Goal: Information Seeking & Learning: Learn about a topic

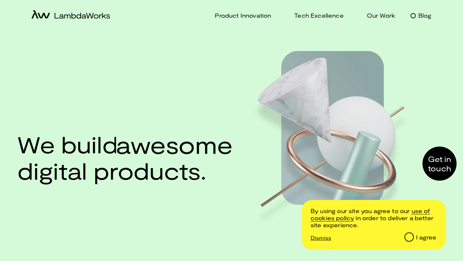
click at [424, 17] on p "Blog" at bounding box center [424, 15] width 13 height 9
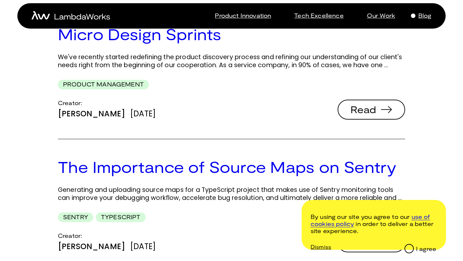
scroll to position [1165, 0]
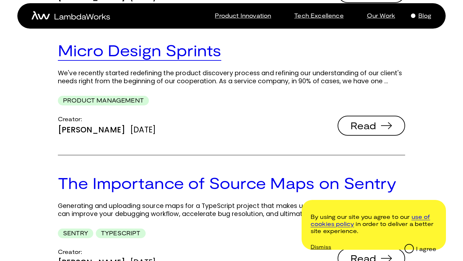
click at [165, 46] on link "Micro Design Sprints" at bounding box center [139, 50] width 163 height 19
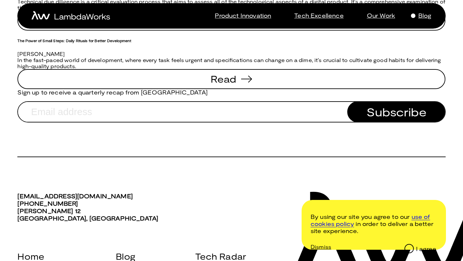
scroll to position [855, 0]
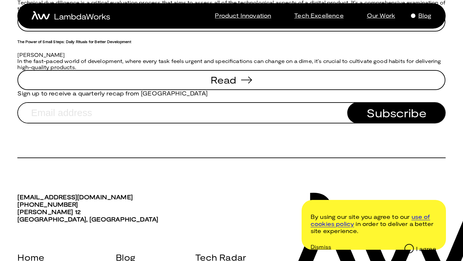
drag, startPoint x: 59, startPoint y: 110, endPoint x: 114, endPoint y: 143, distance: 64.6
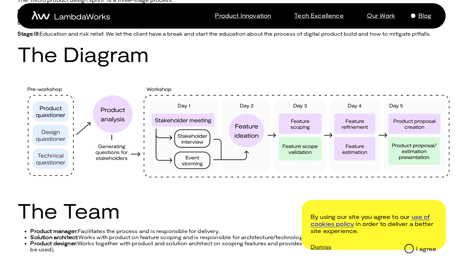
scroll to position [0, 0]
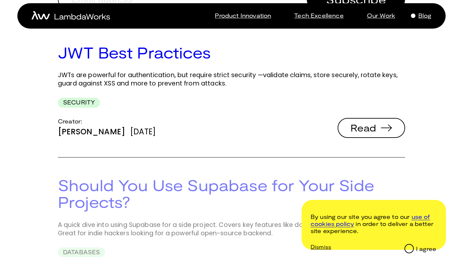
scroll to position [150, 0]
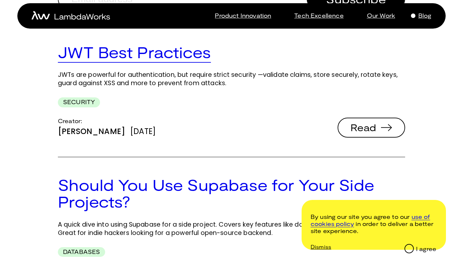
click at [183, 57] on link "JWT Best Practices" at bounding box center [134, 52] width 153 height 19
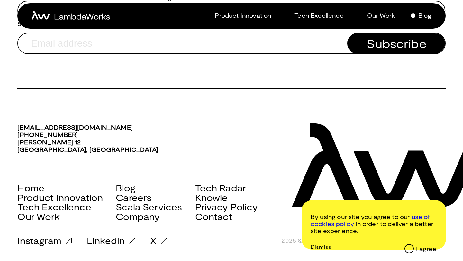
scroll to position [1132, 0]
drag, startPoint x: 61, startPoint y: 141, endPoint x: 239, endPoint y: 117, distance: 180.2
copy p "Think Your JWTs Are Safe? Think Again. In today’s digital world, where apps con…"
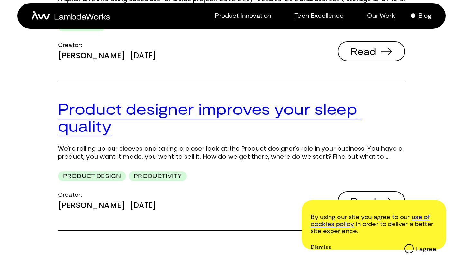
scroll to position [392, 0]
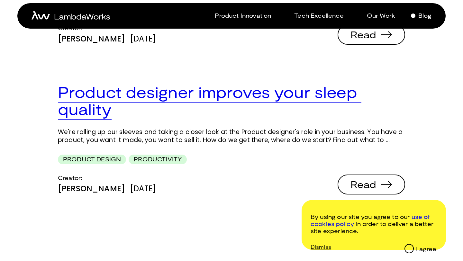
click at [154, 98] on link "Product designer improves your sleep quality" at bounding box center [209, 101] width 303 height 36
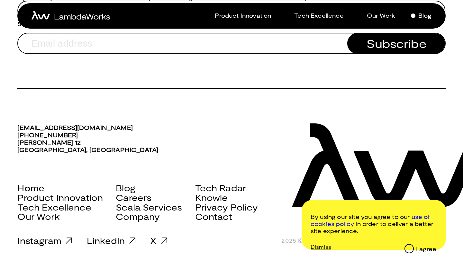
scroll to position [815, 0]
drag, startPoint x: 58, startPoint y: 127, endPoint x: 126, endPoint y: 142, distance: 69.9
copy p "Low sleep quality? Tossing and turning at night, wondering why your product doe…"
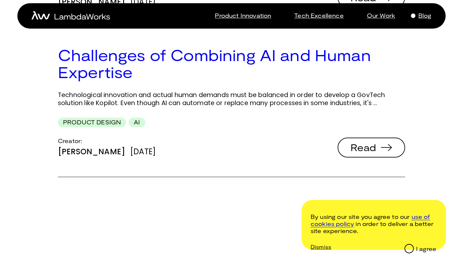
scroll to position [863, 0]
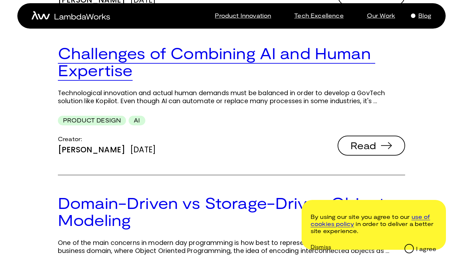
click at [143, 56] on link "Challenges of Combining AI and Human Expertise" at bounding box center [216, 62] width 317 height 36
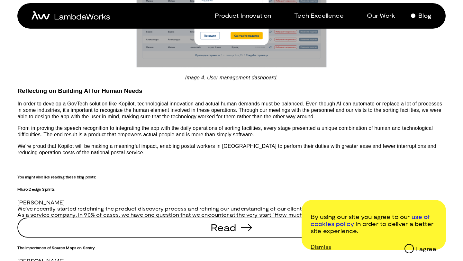
scroll to position [717, 0]
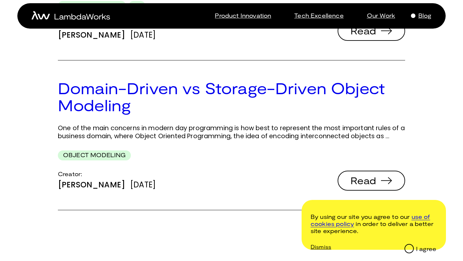
scroll to position [988, 0]
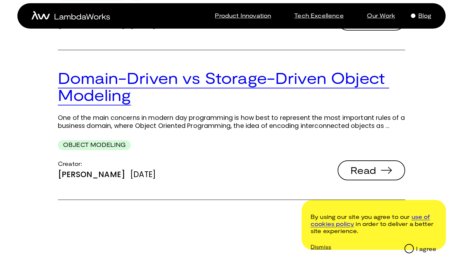
click at [128, 86] on link "Domain-Driven vs Storage-Driven Object Modeling" at bounding box center [223, 86] width 331 height 36
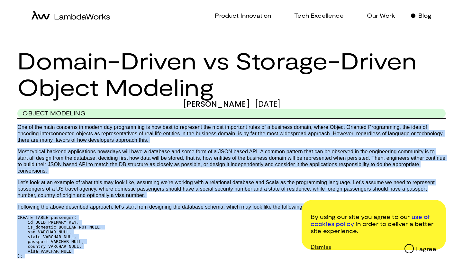
drag, startPoint x: 194, startPoint y: 177, endPoint x: 60, endPoint y: 139, distance: 139.4
copy p "One of the main concerns in modern day programming is how best to represent the…"
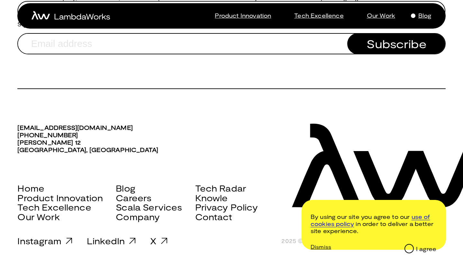
scroll to position [1242, 0]
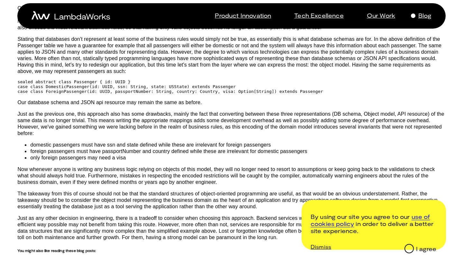
scroll to position [422, 0]
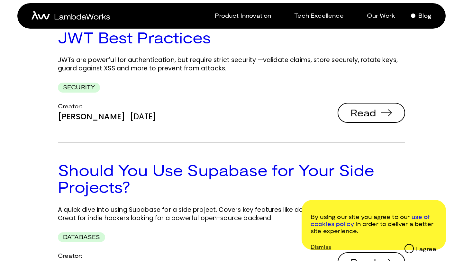
scroll to position [156, 0]
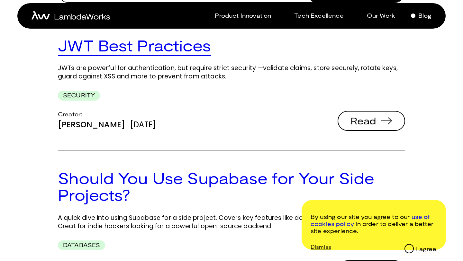
click at [155, 48] on link "JWT Best Practices" at bounding box center [134, 45] width 153 height 19
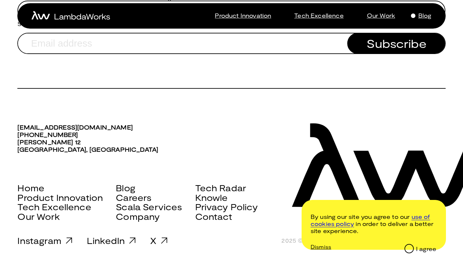
scroll to position [1063, 0]
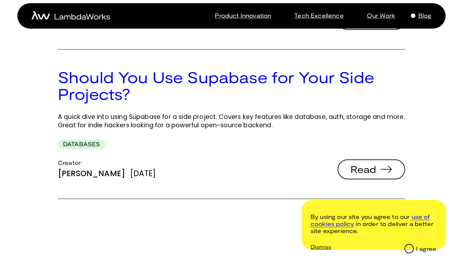
scroll to position [266, 0]
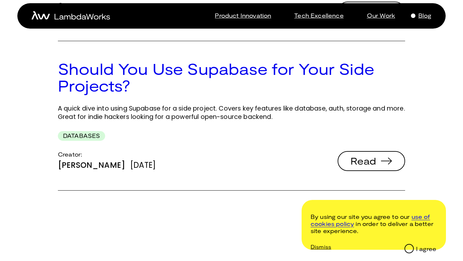
click at [138, 82] on h2 "Should You Use Supabase for Your Side Projects?" at bounding box center [231, 77] width 347 height 34
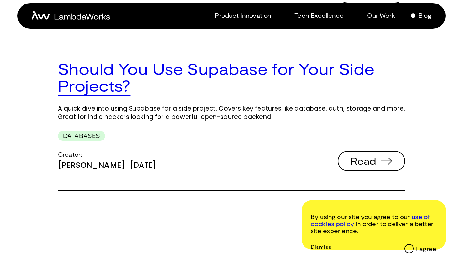
click at [146, 75] on link "Should You Use Supabase for Your Side Projects?" at bounding box center [218, 77] width 320 height 36
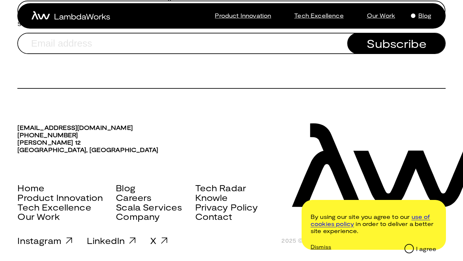
scroll to position [1756, 0]
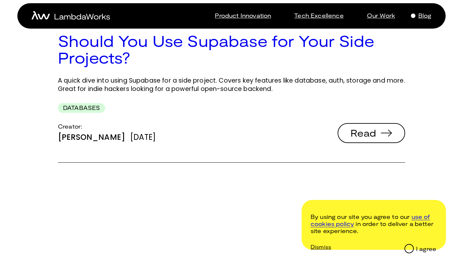
scroll to position [340, 0]
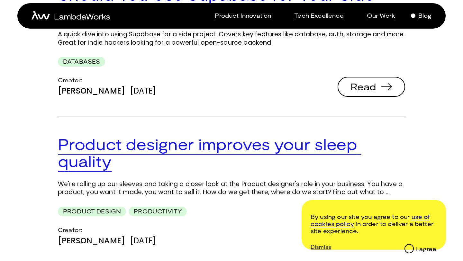
click at [106, 148] on link "Product designer improves your sleep quality" at bounding box center [209, 153] width 303 height 36
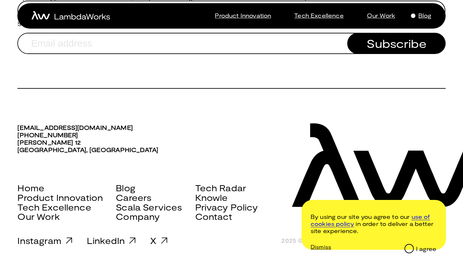
scroll to position [767, 0]
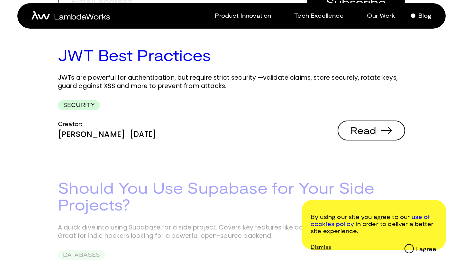
scroll to position [150, 0]
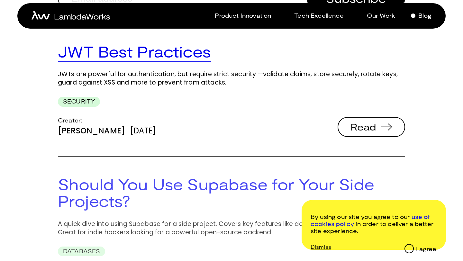
click at [168, 53] on link "JWT Best Practices" at bounding box center [134, 51] width 153 height 19
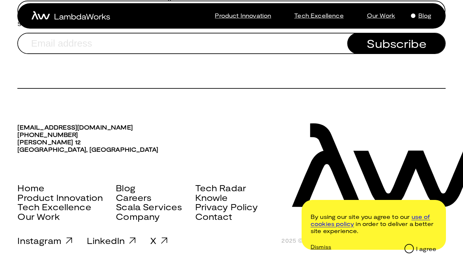
scroll to position [1124, 0]
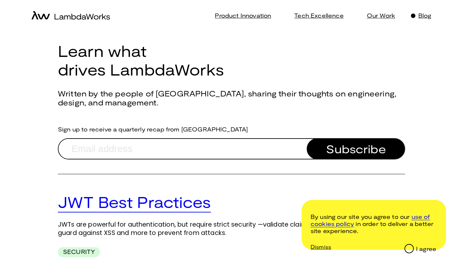
click at [119, 198] on link "JWT Best Practices" at bounding box center [134, 201] width 153 height 19
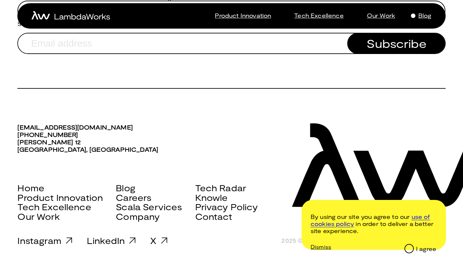
scroll to position [1111, 0]
drag, startPoint x: 58, startPoint y: 106, endPoint x: 244, endPoint y: 140, distance: 189.0
copy p "References: Portswigger. (n.d.) JWT attacks JWT.io. (2010, December 1) JSON Web…"
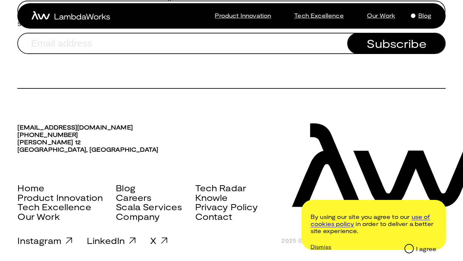
scroll to position [1249, 0]
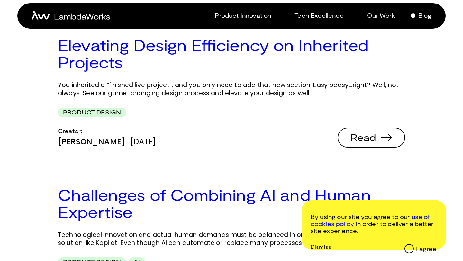
scroll to position [721, 0]
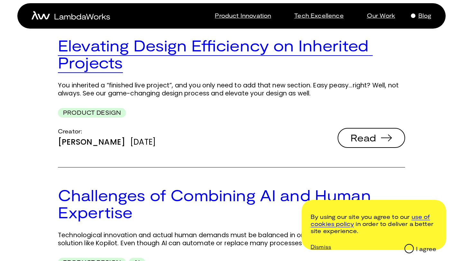
click at [190, 41] on link "Elevating Design Efficiency on Inherited Projects" at bounding box center [215, 54] width 314 height 36
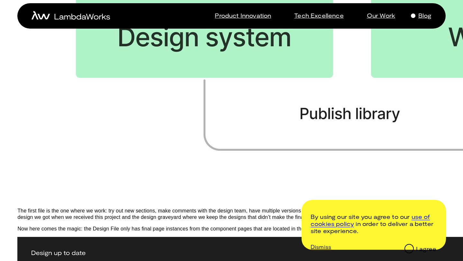
scroll to position [514, 0]
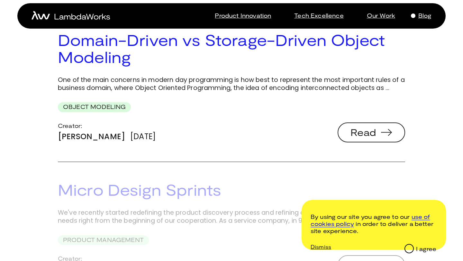
scroll to position [1026, 0]
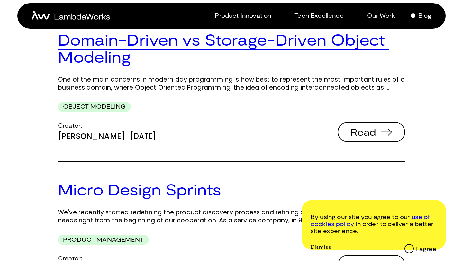
click at [226, 47] on link "Domain-Driven vs Storage-Driven Object Modeling" at bounding box center [223, 48] width 331 height 36
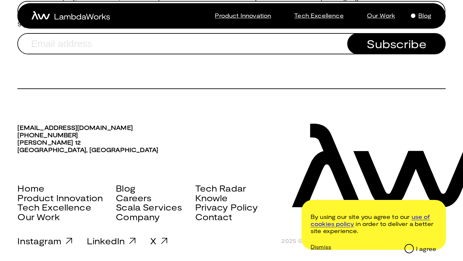
scroll to position [1555, 0]
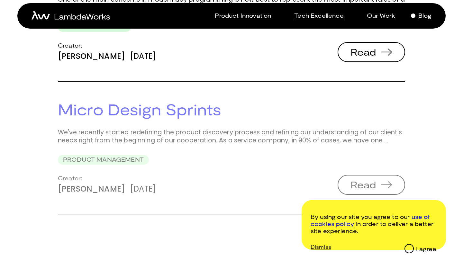
scroll to position [1114, 0]
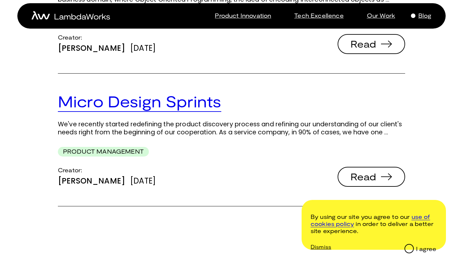
click at [164, 110] on link "Micro Design Sprints" at bounding box center [139, 101] width 163 height 19
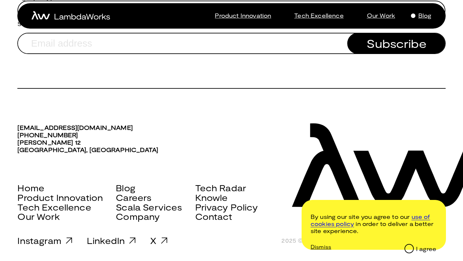
scroll to position [1148, 0]
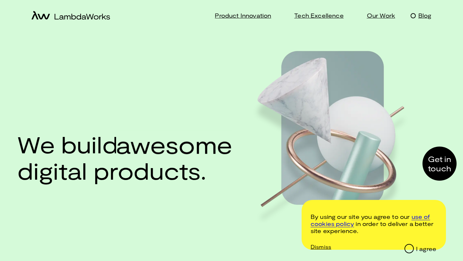
click at [424, 15] on p "Blog" at bounding box center [424, 15] width 13 height 7
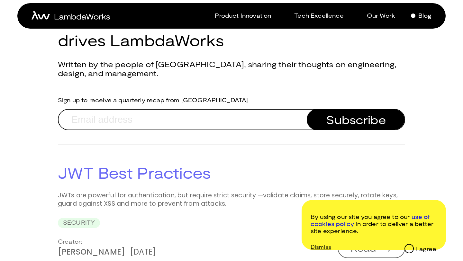
scroll to position [36, 0]
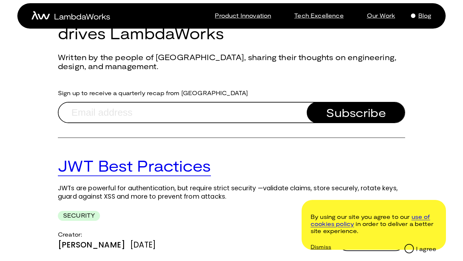
click at [146, 169] on link "JWT Best Practices" at bounding box center [134, 165] width 153 height 19
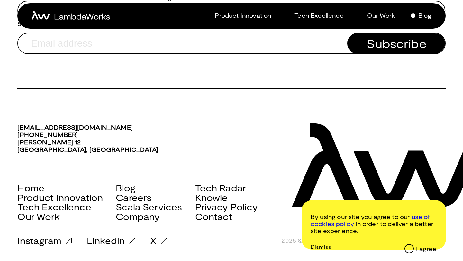
scroll to position [1130, 0]
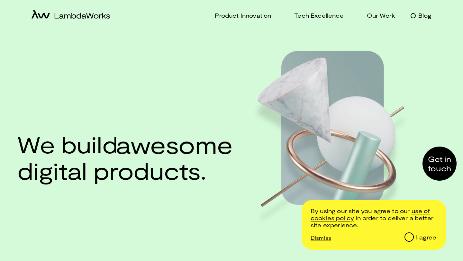
click at [420, 15] on p "Blog" at bounding box center [424, 15] width 13 height 9
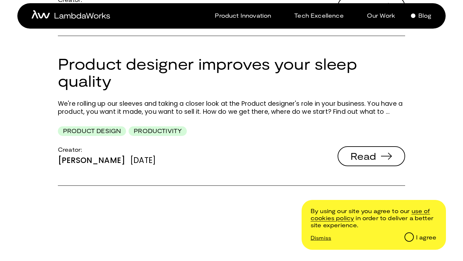
scroll to position [421, 0]
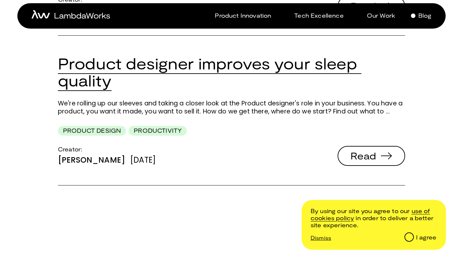
click at [197, 66] on link "Product designer improves your sleep quality" at bounding box center [209, 72] width 303 height 36
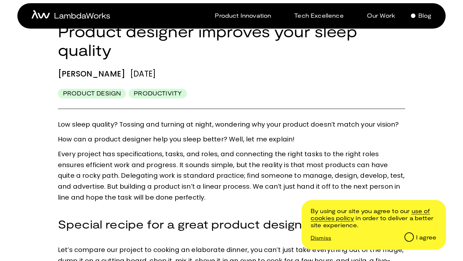
scroll to position [20, 0]
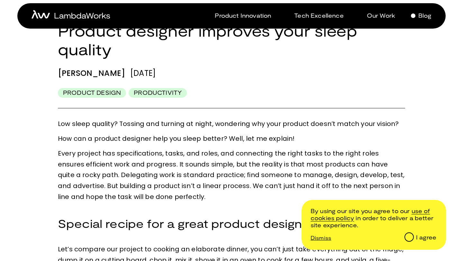
click at [195, 126] on p "Low sleep quality? Tossing and turning at night, wondering why your product doe…" at bounding box center [231, 124] width 347 height 11
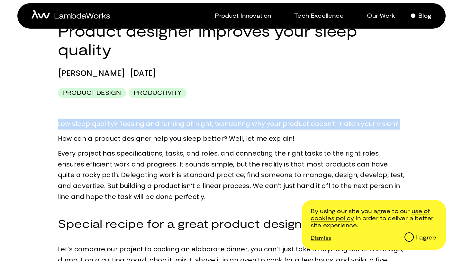
click at [195, 126] on p "Low sleep quality? Tossing and turning at night, wondering why your product doe…" at bounding box center [231, 124] width 347 height 11
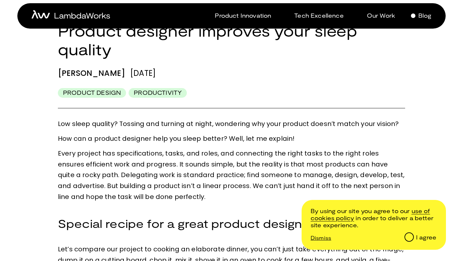
click at [193, 143] on p "How can a product designer help you sleep better? Well, let me explain!" at bounding box center [231, 138] width 347 height 11
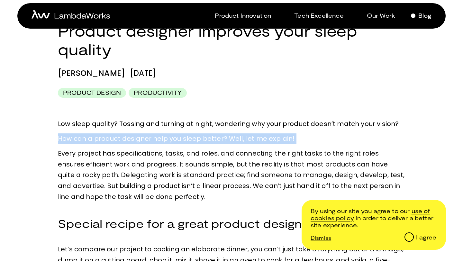
click at [193, 143] on p "How can a product designer help you sleep better? Well, let me explain!" at bounding box center [231, 138] width 347 height 11
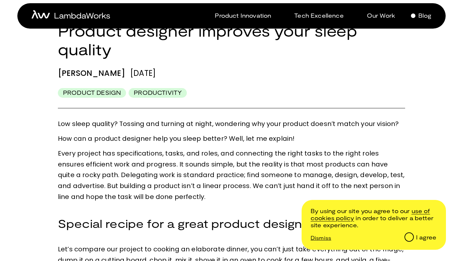
click at [191, 151] on p "Every project has specifications, tasks, and roles, and connecting the right ta…" at bounding box center [231, 175] width 347 height 54
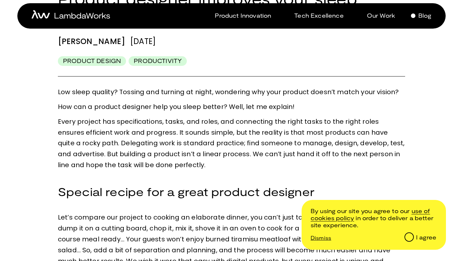
scroll to position [52, 0]
click at [174, 137] on p "Every project has specifications, tasks, and roles, and connecting the right ta…" at bounding box center [231, 143] width 347 height 54
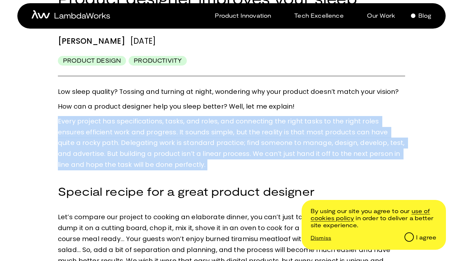
click at [174, 137] on p "Every project has specifications, tasks, and roles, and connecting the right ta…" at bounding box center [231, 143] width 347 height 54
click at [174, 153] on p "Every project has specifications, tasks, and roles, and connecting the right ta…" at bounding box center [231, 143] width 347 height 54
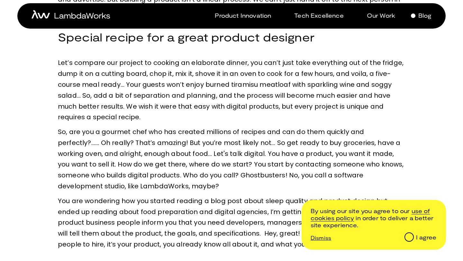
scroll to position [208, 0]
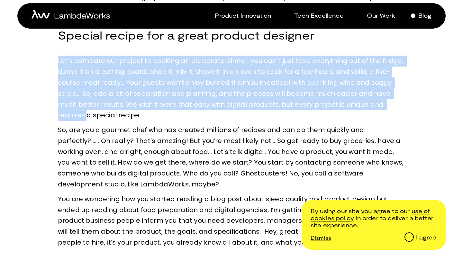
drag, startPoint x: 55, startPoint y: 63, endPoint x: 88, endPoint y: 119, distance: 65.2
click at [88, 119] on p "Let’s compare our project to cooking an elaborate dinner, you can’t just take e…" at bounding box center [231, 88] width 347 height 65
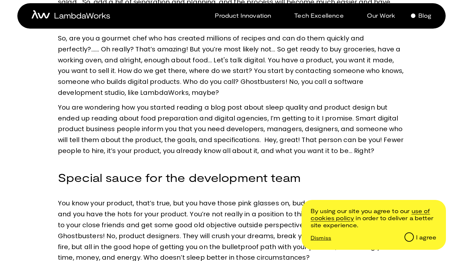
scroll to position [302, 0]
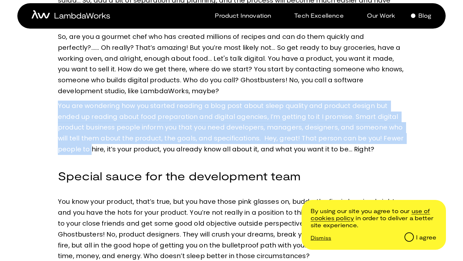
drag, startPoint x: 57, startPoint y: 105, endPoint x: 93, endPoint y: 152, distance: 59.1
click at [90, 106] on p "You are wondering how you started reading a blog post about sleep quality and p…" at bounding box center [231, 128] width 347 height 54
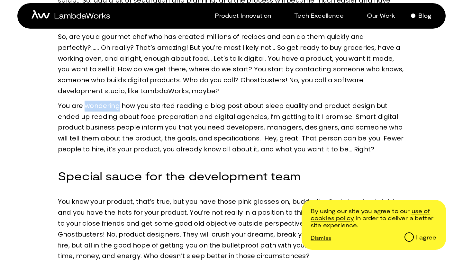
click at [90, 106] on p "You are wondering how you started reading a blog post about sleep quality and p…" at bounding box center [231, 128] width 347 height 54
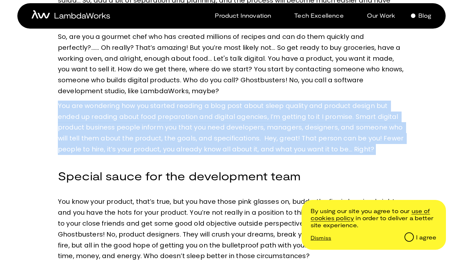
click at [90, 106] on p "You are wondering how you started reading a blog post about sleep quality and p…" at bounding box center [231, 128] width 347 height 54
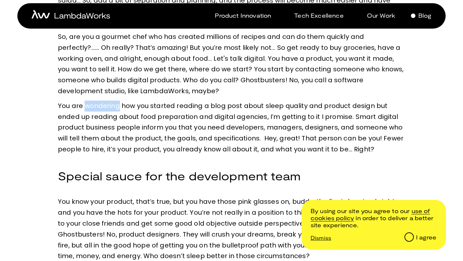
click at [90, 106] on p "You are wondering how you started reading a blog post about sleep quality and p…" at bounding box center [231, 128] width 347 height 54
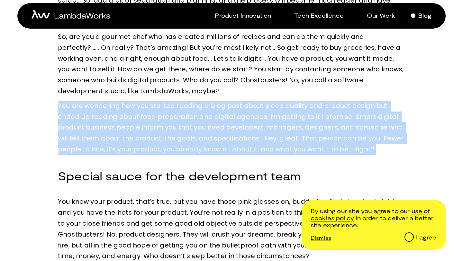
click at [90, 106] on p "You are wondering how you started reading a blog post about sleep quality and p…" at bounding box center [231, 128] width 347 height 54
click at [95, 115] on p "You are wondering how you started reading a blog post about sleep quality and p…" at bounding box center [231, 128] width 347 height 54
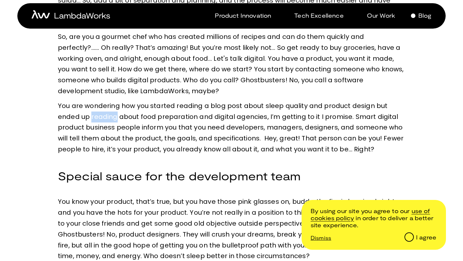
click at [95, 115] on p "You are wondering how you started reading a blog post about sleep quality and p…" at bounding box center [231, 128] width 347 height 54
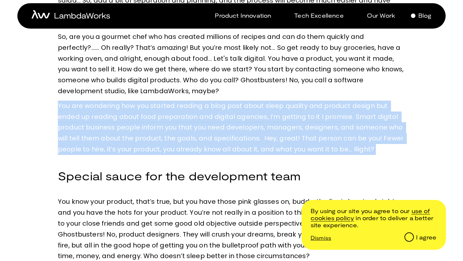
click at [95, 115] on p "You are wondering how you started reading a blog post about sleep quality and p…" at bounding box center [231, 128] width 347 height 54
click at [96, 118] on p "You are wondering how you started reading a blog post about sleep quality and p…" at bounding box center [231, 128] width 347 height 54
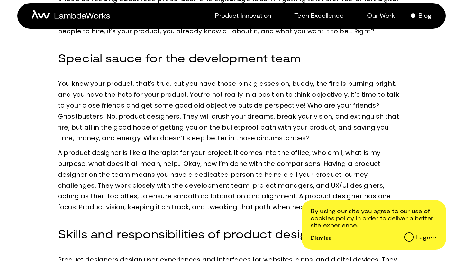
scroll to position [429, 0]
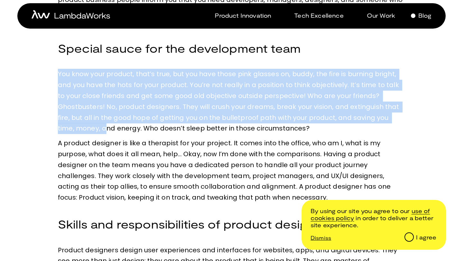
drag, startPoint x: 58, startPoint y: 75, endPoint x: 90, endPoint y: 135, distance: 68.3
click at [90, 134] on p "Low sleep quality? Tossing and turning at night, wondering why your product doe…" at bounding box center [231, 118] width 347 height 817
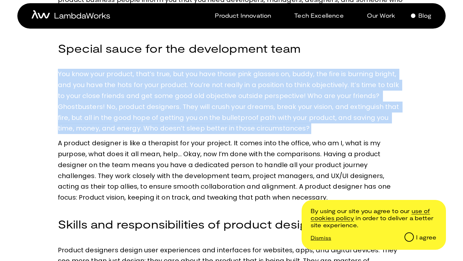
click at [80, 111] on p "You know your product, that’s true, but you have those pink glasses on, buddy, …" at bounding box center [231, 101] width 347 height 65
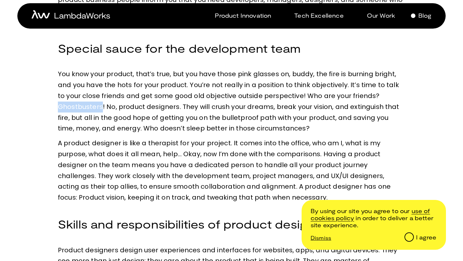
click at [80, 111] on p "You know your product, that’s true, but you have those pink glasses on, buddy, …" at bounding box center [231, 101] width 347 height 65
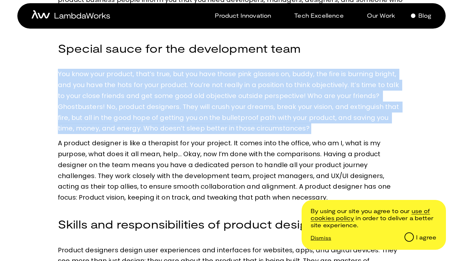
click at [80, 111] on p "You know your product, that’s true, but you have those pink glasses on, buddy, …" at bounding box center [231, 101] width 347 height 65
click at [106, 111] on p "You know your product, that’s true, but you have those pink glasses on, buddy, …" at bounding box center [231, 101] width 347 height 65
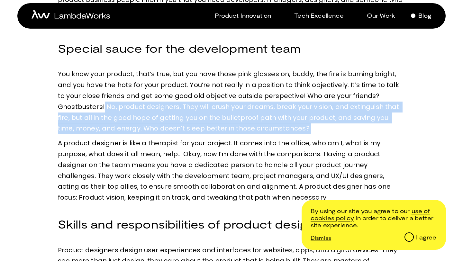
drag, startPoint x: 102, startPoint y: 107, endPoint x: 237, endPoint y: 136, distance: 137.2
click at [236, 136] on p "Low sleep quality? Tossing and turning at night, wondering why your product doe…" at bounding box center [231, 118] width 347 height 817
click at [156, 111] on p "You know your product, that’s true, but you have those pink glasses on, buddy, …" at bounding box center [231, 101] width 347 height 65
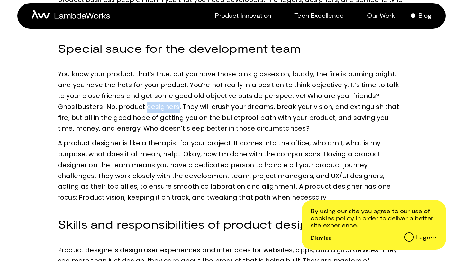
click at [156, 111] on p "You know your product, that’s true, but you have those pink glasses on, buddy, …" at bounding box center [231, 101] width 347 height 65
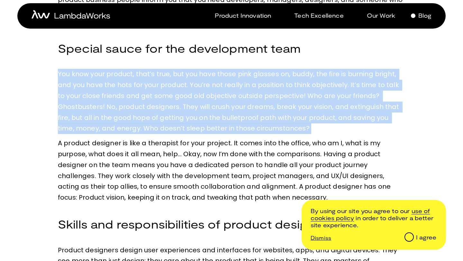
click at [156, 111] on p "You know your product, that’s true, but you have those pink glasses on, buddy, …" at bounding box center [231, 101] width 347 height 65
click at [156, 118] on p "You know your product, that’s true, but you have those pink glasses on, buddy, …" at bounding box center [231, 101] width 347 height 65
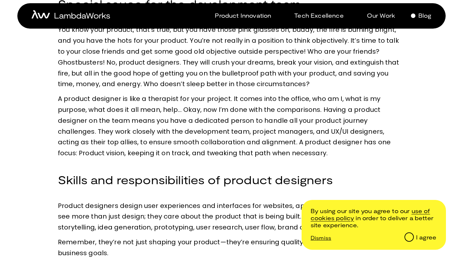
scroll to position [474, 0]
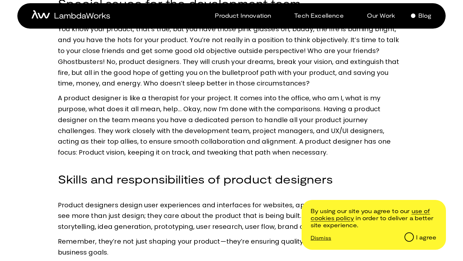
click at [152, 108] on p "A product designer is like a therapist for your project. It comes into the offi…" at bounding box center [231, 125] width 347 height 65
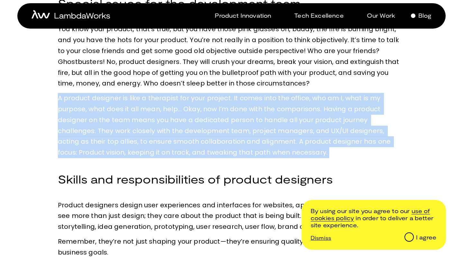
click at [152, 108] on p "A product designer is like a therapist for your project. It comes into the offi…" at bounding box center [231, 125] width 347 height 65
click at [152, 119] on p "A product designer is like a therapist for your project. It comes into the offi…" at bounding box center [231, 125] width 347 height 65
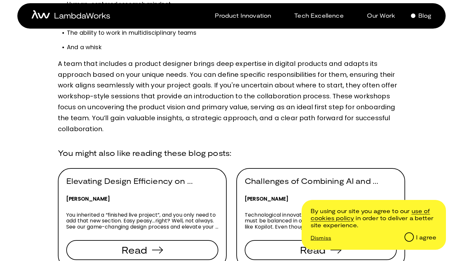
scroll to position [824, 0]
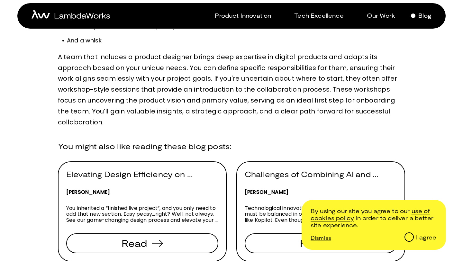
drag, startPoint x: 60, startPoint y: 58, endPoint x: 122, endPoint y: 129, distance: 94.2
click at [120, 127] on p "A team that includes a product designer brings deep expertise in digital produc…" at bounding box center [231, 90] width 347 height 76
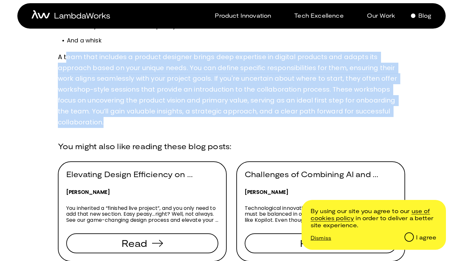
drag, startPoint x: 102, startPoint y: 123, endPoint x: 66, endPoint y: 58, distance: 74.1
click at [66, 58] on p "A team that includes a product designer brings deep expertise in digital produc…" at bounding box center [231, 90] width 347 height 76
click at [74, 90] on p "A team that includes a product designer brings deep expertise in digital produc…" at bounding box center [231, 90] width 347 height 76
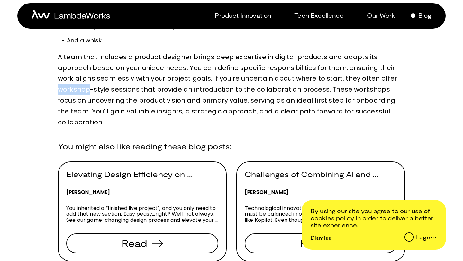
click at [74, 90] on p "A team that includes a product designer brings deep expertise in digital produc…" at bounding box center [231, 90] width 347 height 76
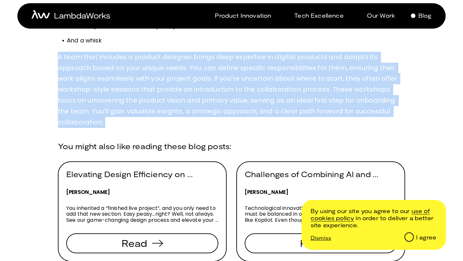
click at [74, 90] on p "A team that includes a product designer brings deep expertise in digital produc…" at bounding box center [231, 90] width 347 height 76
click at [94, 96] on p "A team that includes a product designer brings deep expertise in digital produc…" at bounding box center [231, 90] width 347 height 76
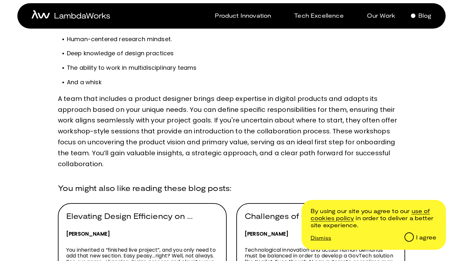
scroll to position [765, 0]
